Goal: Task Accomplishment & Management: Use online tool/utility

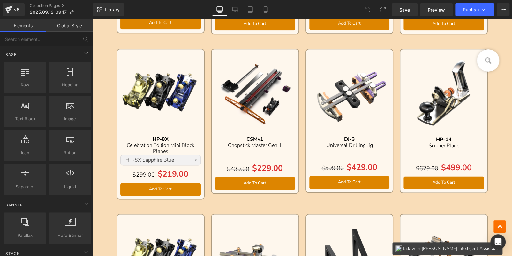
scroll to position [460, 0]
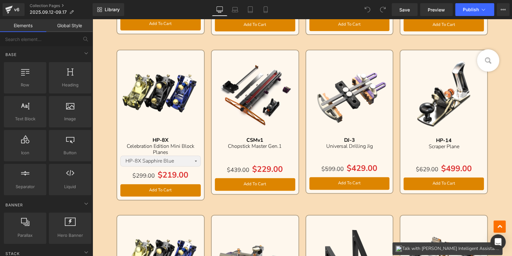
click at [165, 78] on img at bounding box center [160, 93] width 81 height 81
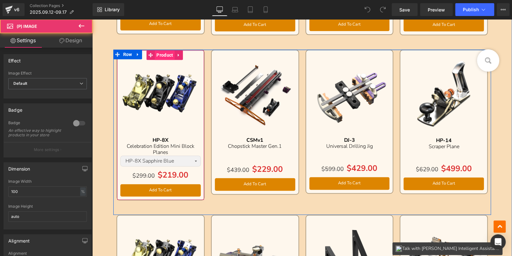
click at [157, 56] on span "Product" at bounding box center [165, 55] width 20 height 10
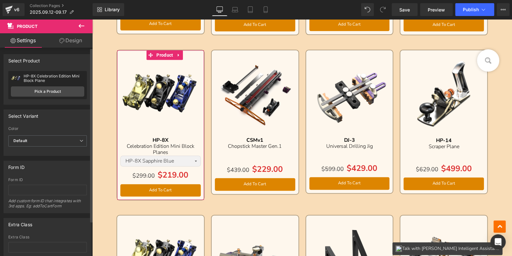
click at [53, 85] on div "HP-8X Celebration Edition Mini Block Plane HP-8X Celebration Edition Mini Block…" at bounding box center [47, 85] width 79 height 28
click at [58, 88] on link "Pick a Product" at bounding box center [47, 91] width 73 height 10
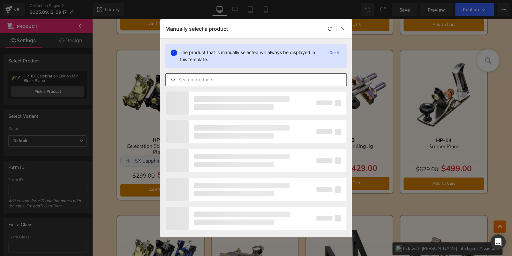
drag, startPoint x: 211, startPoint y: 74, endPoint x: 215, endPoint y: 78, distance: 5.9
click at [211, 74] on div at bounding box center [256, 79] width 181 height 13
click at [215, 78] on input "text" at bounding box center [256, 80] width 181 height 8
paste input "MT-1/MT-2"
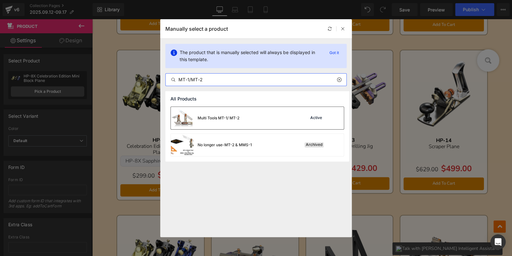
type input "MT-1/MT-2"
click at [255, 119] on div "Multi Tools MT-1/ MT-2 Active" at bounding box center [257, 118] width 173 height 22
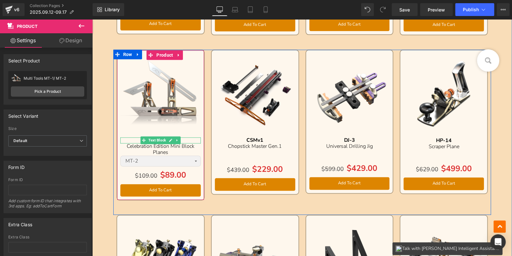
click at [191, 139] on p "HP-8X" at bounding box center [160, 140] width 81 height 6
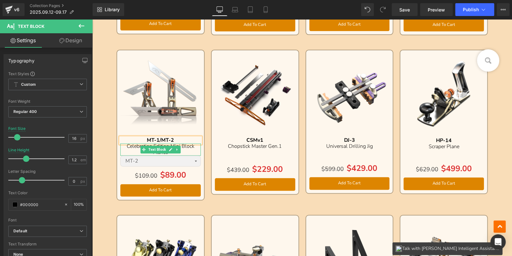
click at [190, 149] on p "Celebration Edition Mini Block Planes" at bounding box center [160, 149] width 81 height 12
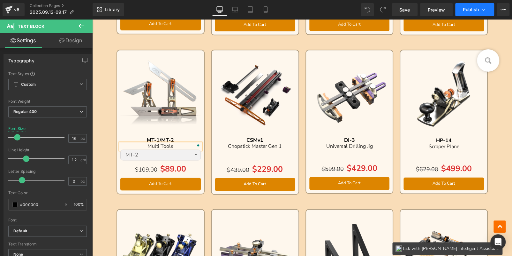
click at [462, 8] on button "Publish" at bounding box center [475, 9] width 39 height 13
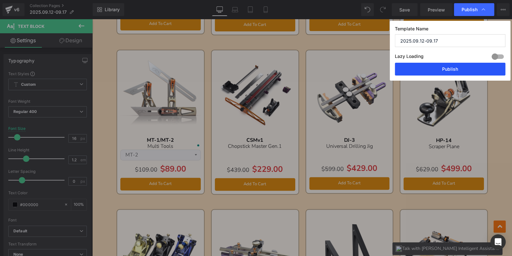
click at [450, 71] on button "Publish" at bounding box center [450, 69] width 111 height 13
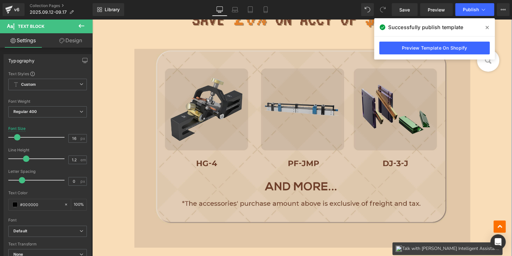
scroll to position [812, 0]
